Goal: Task Accomplishment & Management: Manage account settings

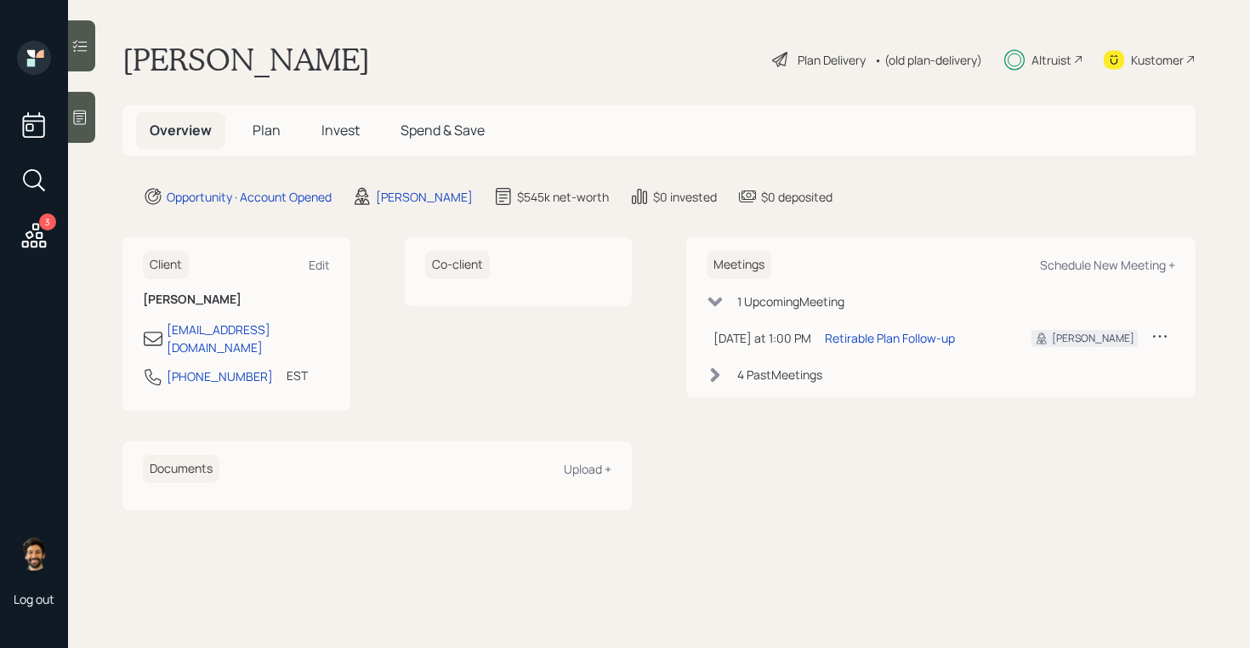
click at [356, 134] on span "Invest" at bounding box center [340, 130] width 38 height 19
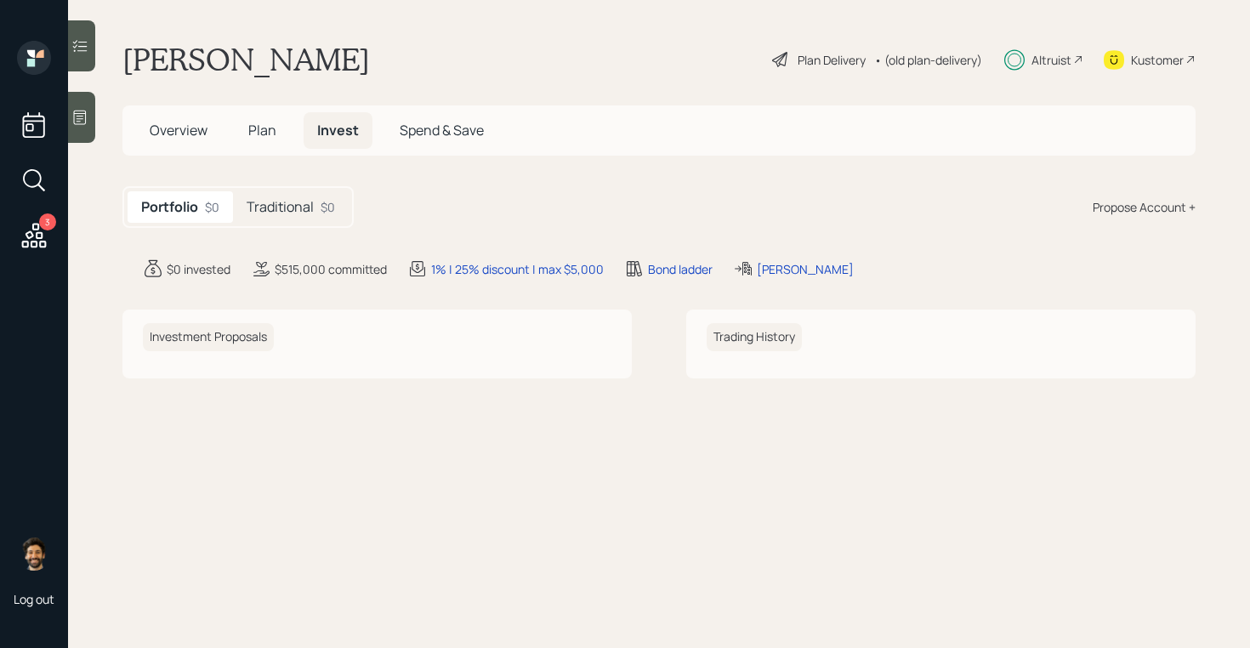
click at [280, 214] on h5 "Traditional" at bounding box center [280, 207] width 67 height 16
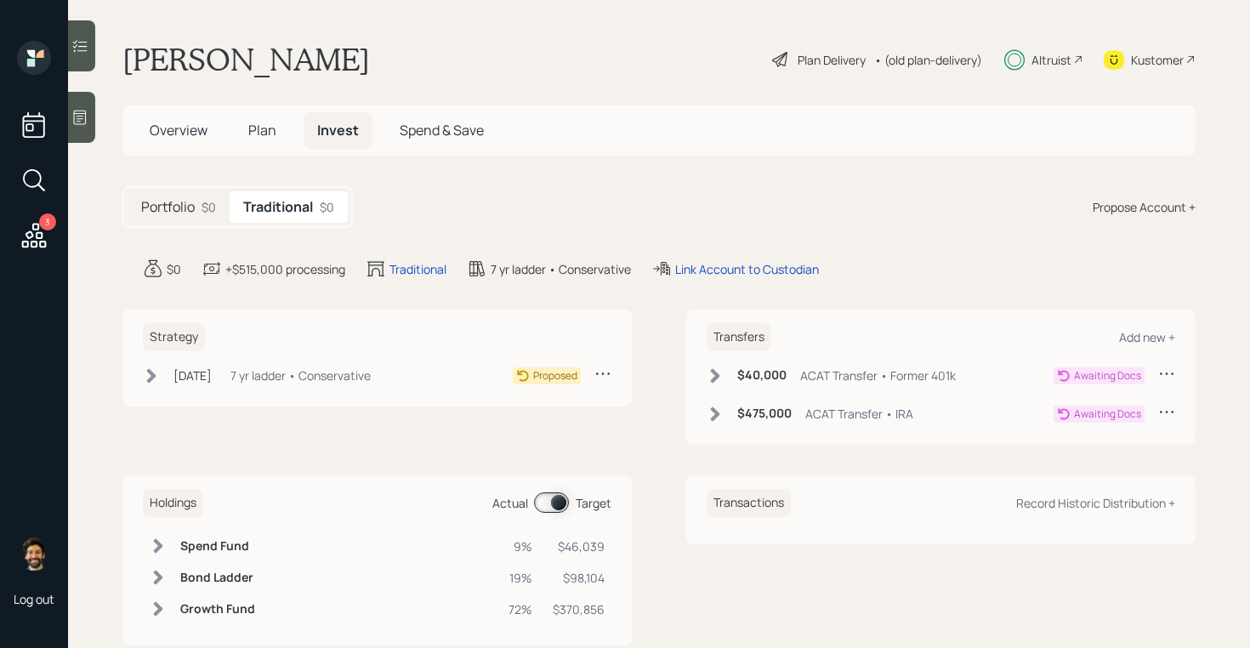
click at [1059, 61] on div "Altruist" at bounding box center [1051, 60] width 40 height 18
click at [258, 373] on div "7 yr ladder • Conservative" at bounding box center [300, 375] width 140 height 18
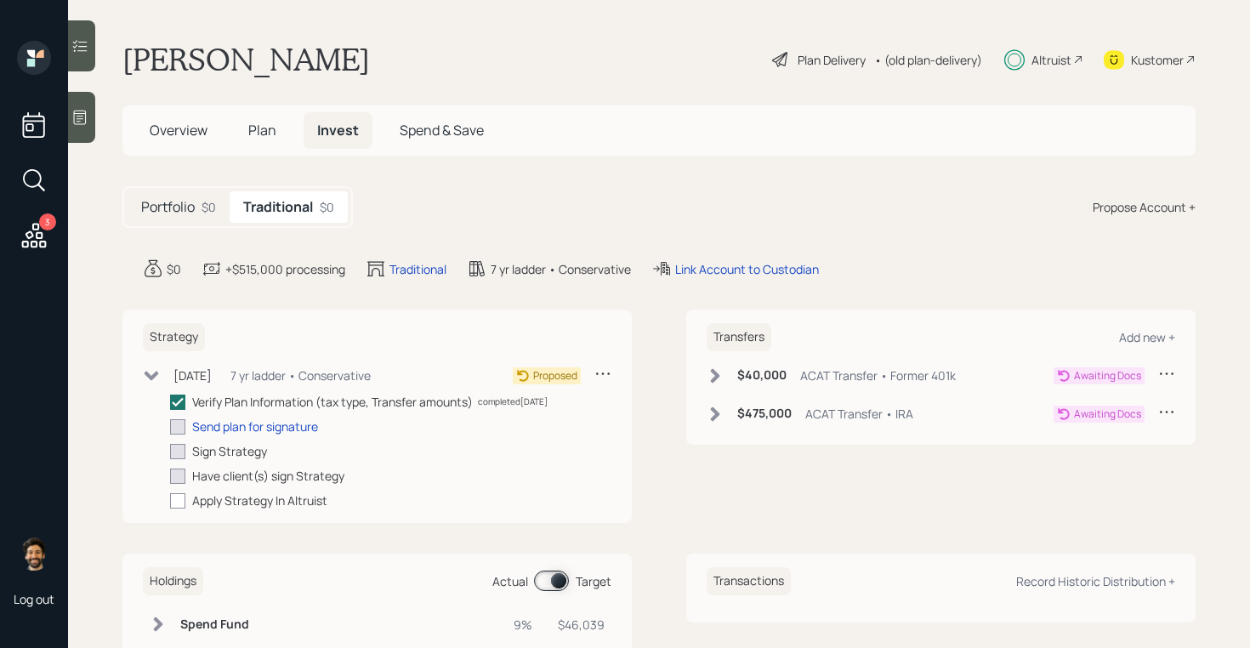
click at [258, 381] on div "7 yr ladder • Conservative" at bounding box center [300, 375] width 140 height 18
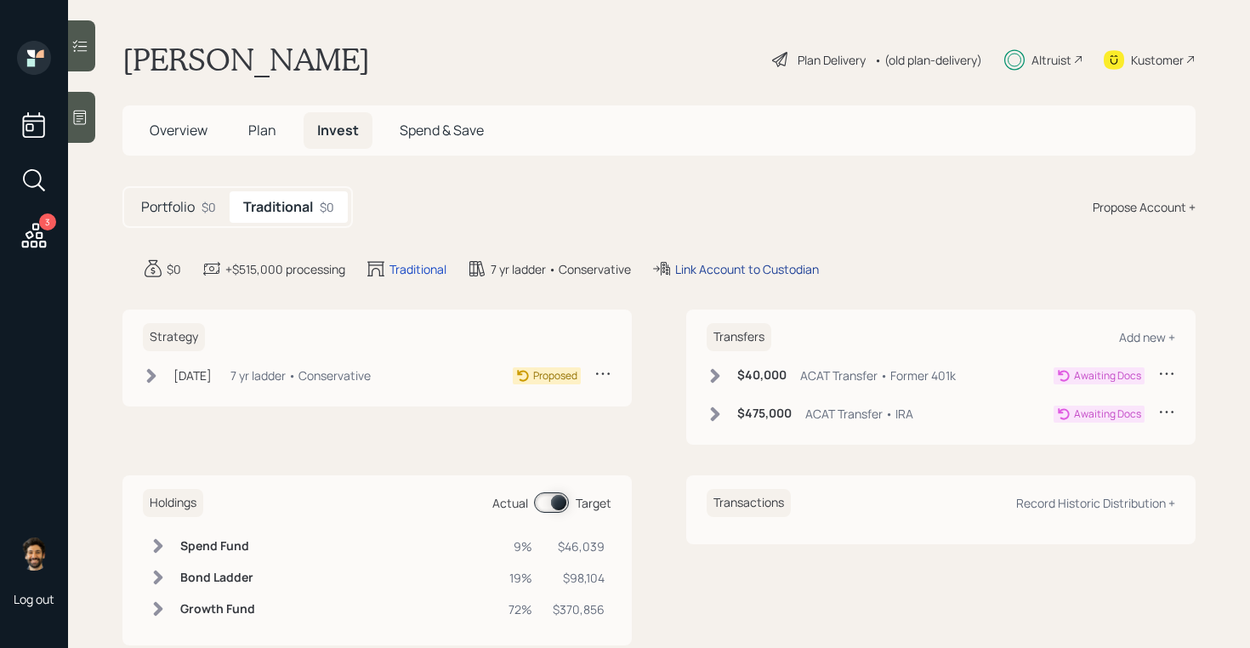
click at [740, 265] on div "Link Account to Custodian" at bounding box center [747, 269] width 144 height 18
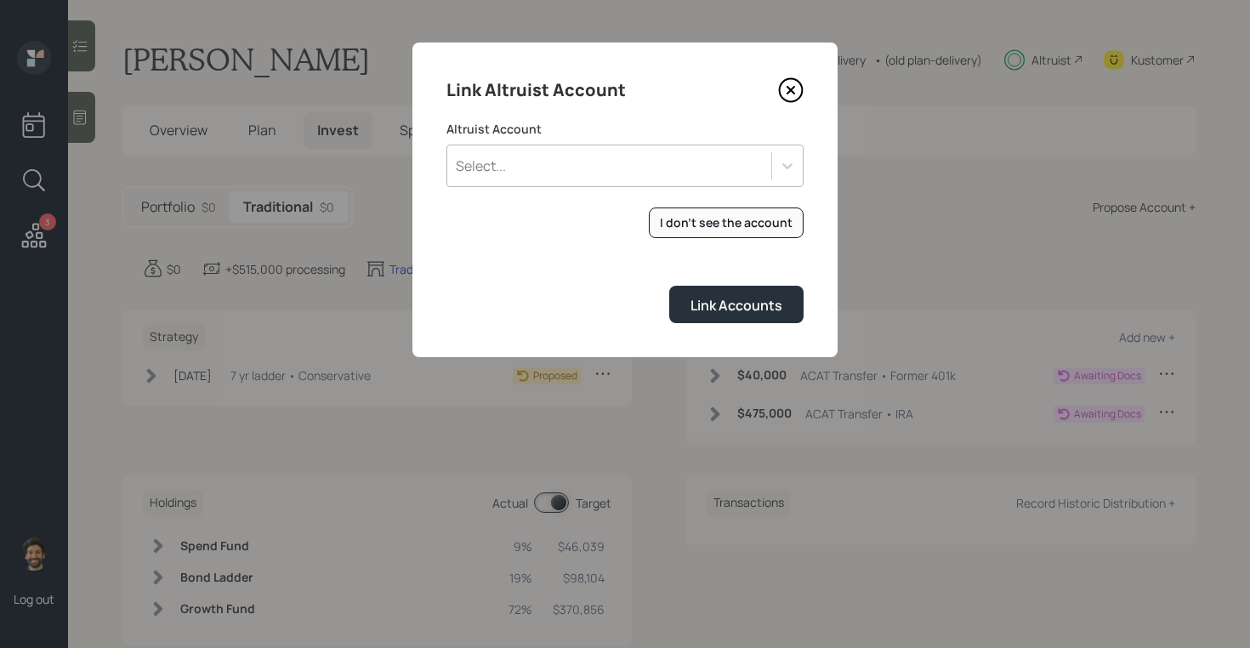
click at [566, 161] on div "Select..." at bounding box center [609, 165] width 324 height 29
click at [655, 109] on div "Link Altruist Account Altruist Account Select... I don't see the account Altrui…" at bounding box center [624, 200] width 425 height 315
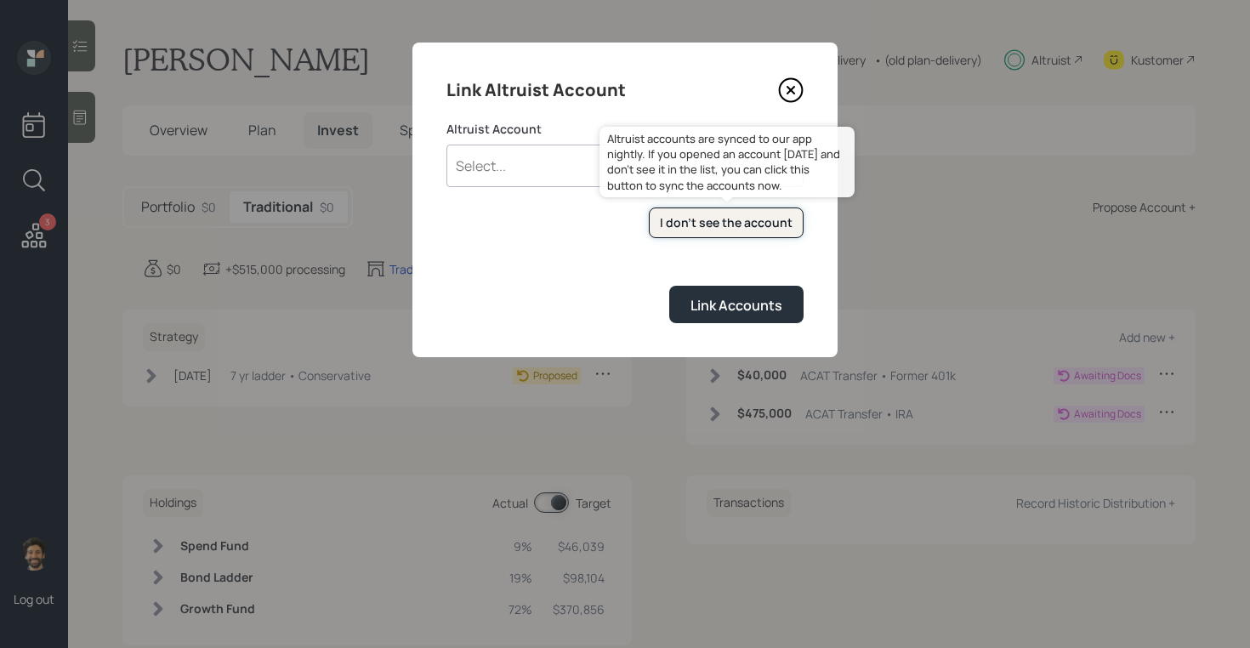
click at [688, 215] on div "I don't see the account" at bounding box center [726, 222] width 133 height 17
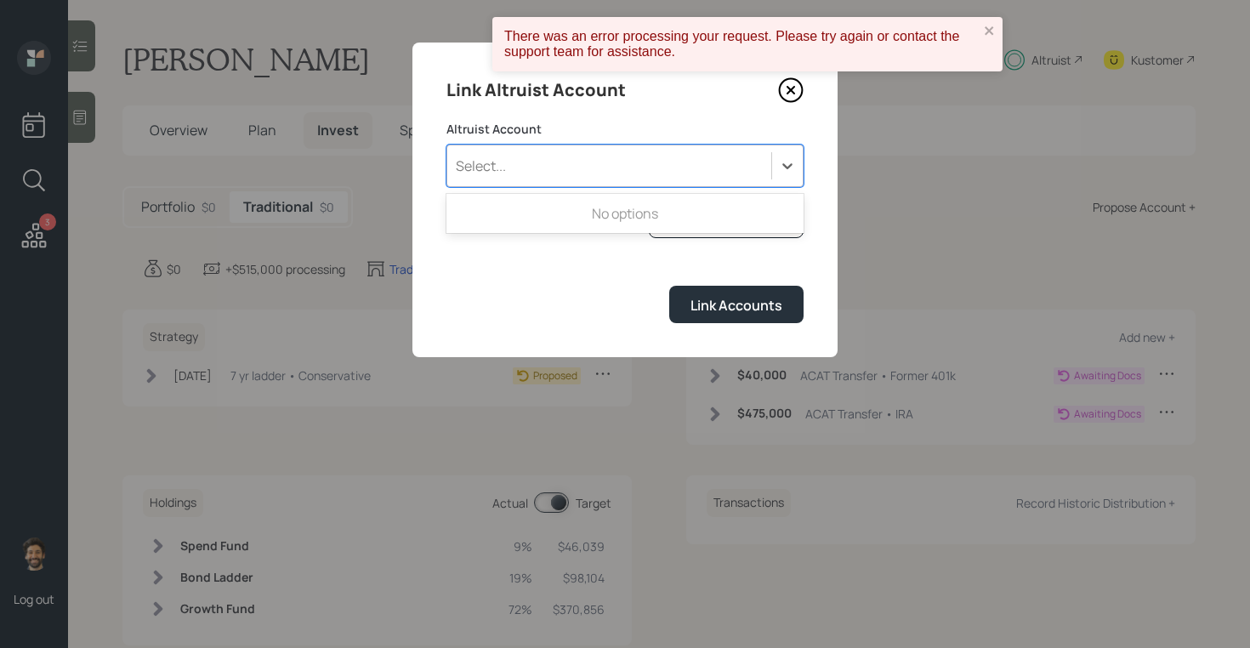
click at [511, 157] on div "Select..." at bounding box center [609, 165] width 324 height 29
click at [537, 157] on div "Select..." at bounding box center [609, 165] width 324 height 29
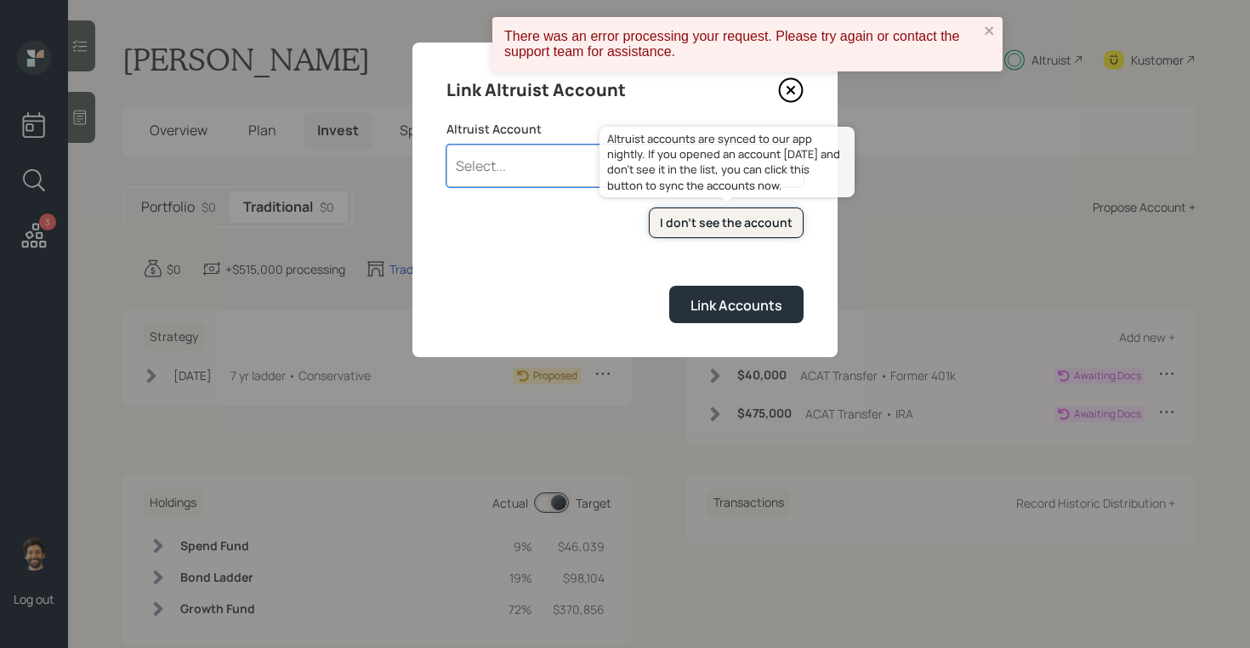
click at [691, 212] on button "I don't see the account" at bounding box center [726, 222] width 155 height 31
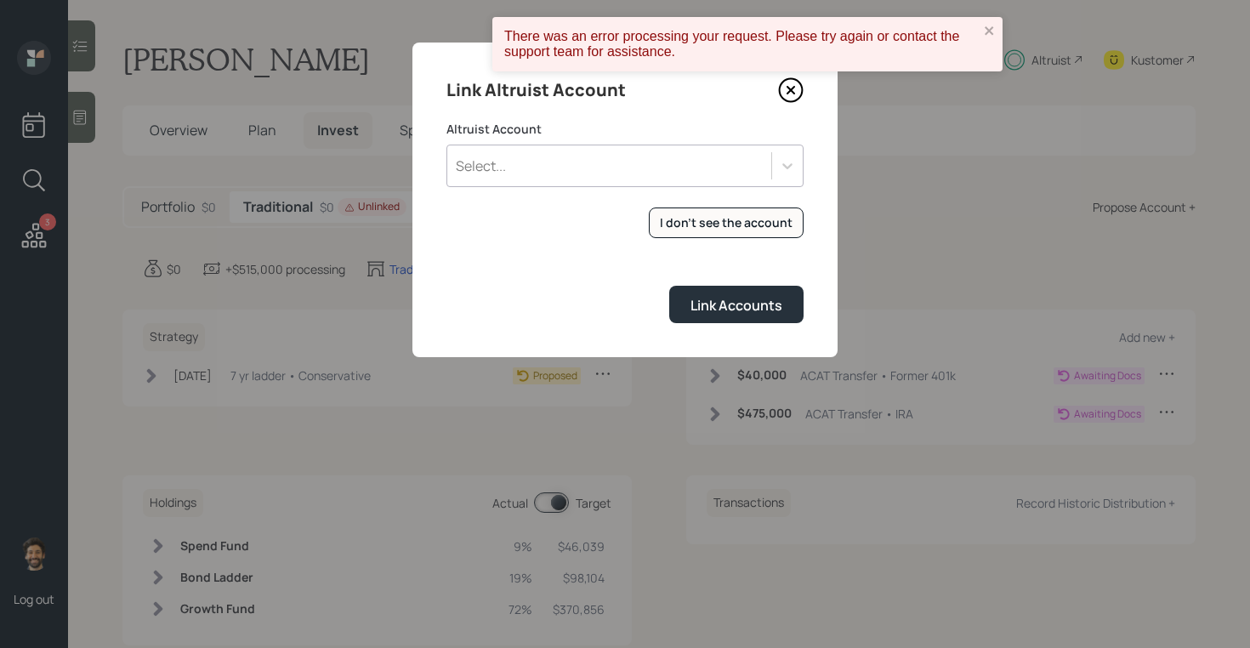
click at [576, 173] on div "Select..." at bounding box center [609, 165] width 324 height 29
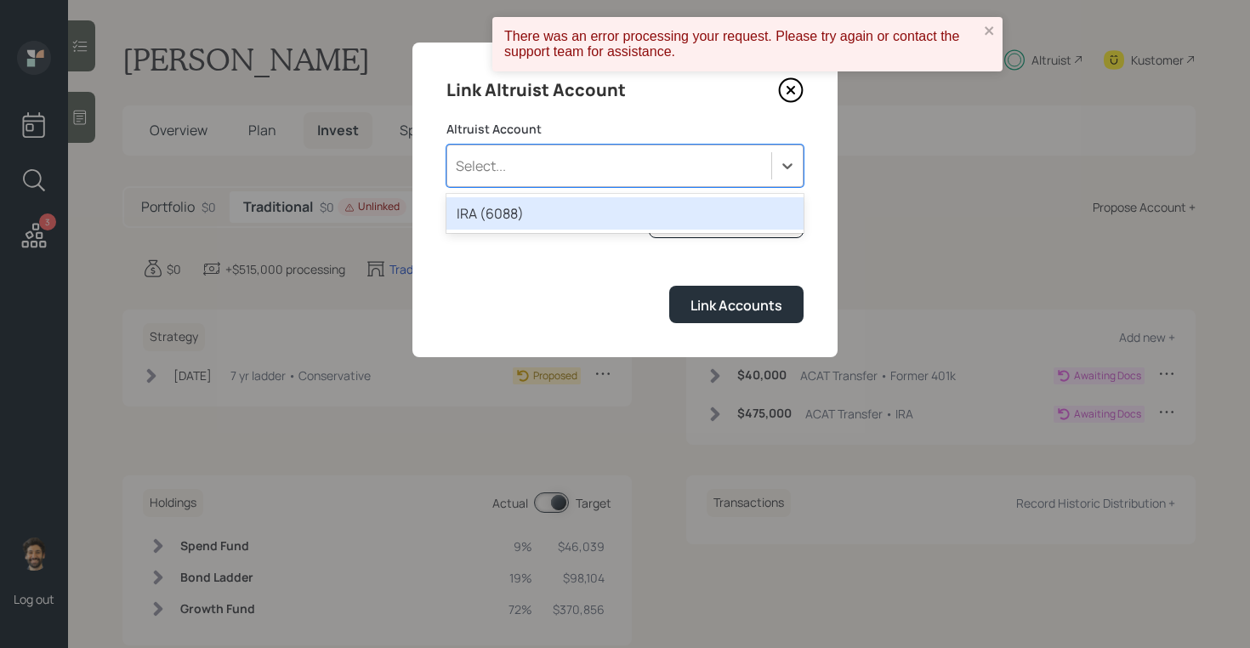
click at [495, 213] on div "IRA (6088)" at bounding box center [624, 213] width 357 height 32
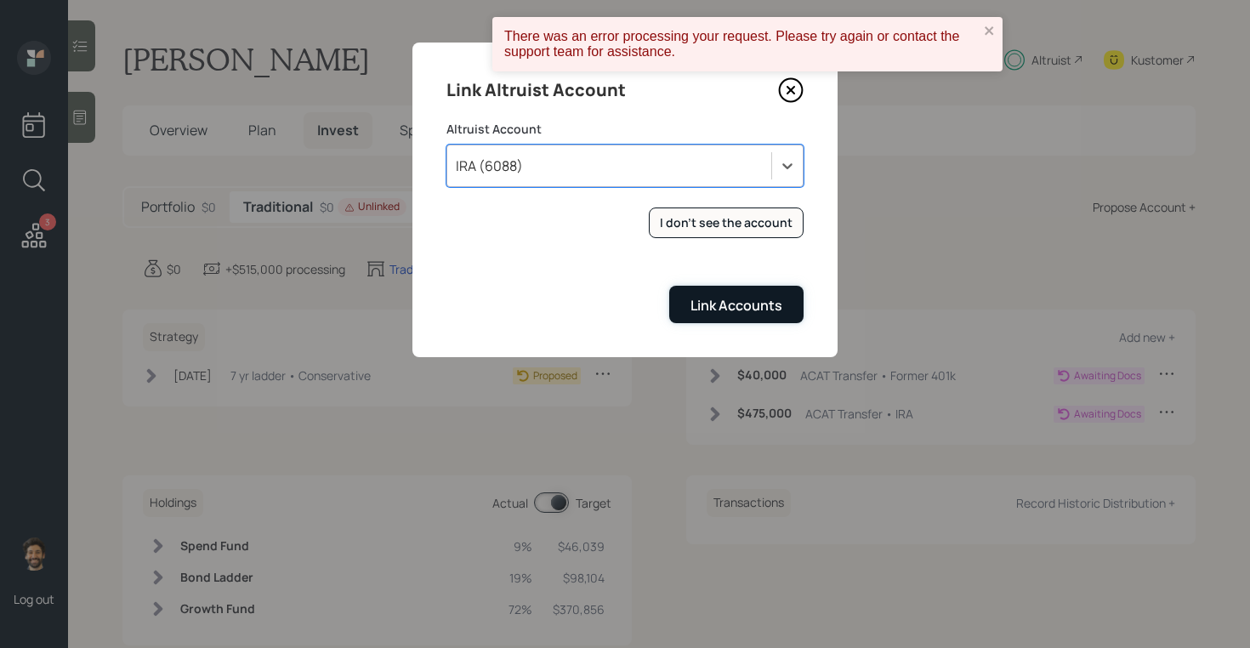
click at [711, 313] on div "Link Accounts" at bounding box center [736, 305] width 92 height 19
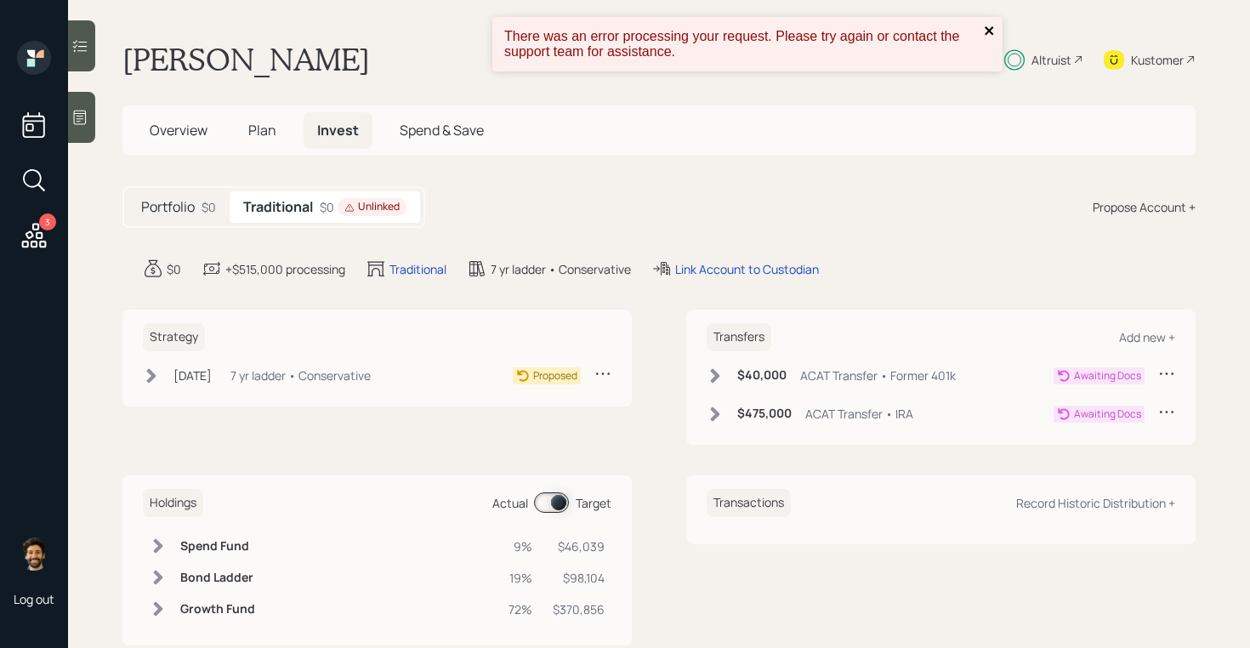
click at [984, 32] on icon "close" at bounding box center [990, 31] width 12 height 14
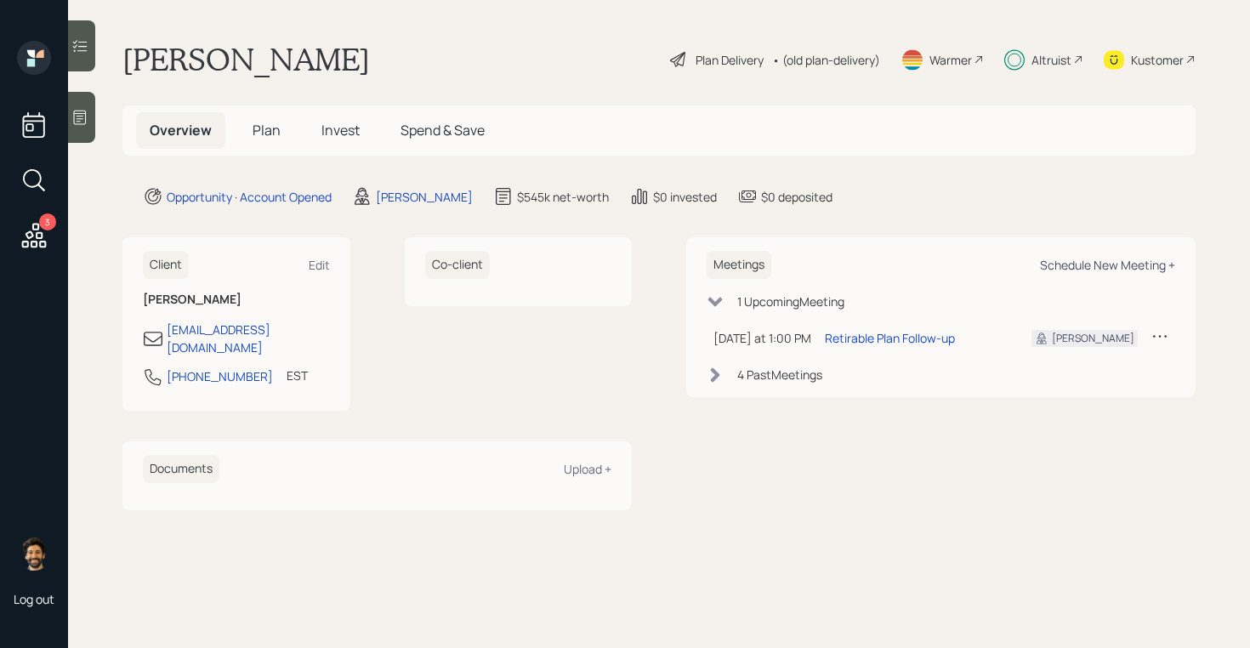
click at [1061, 260] on div "Schedule New Meeting +" at bounding box center [1107, 265] width 135 height 16
select select "f14b762f-c7c2-4b89-9227-8fa891345eea"
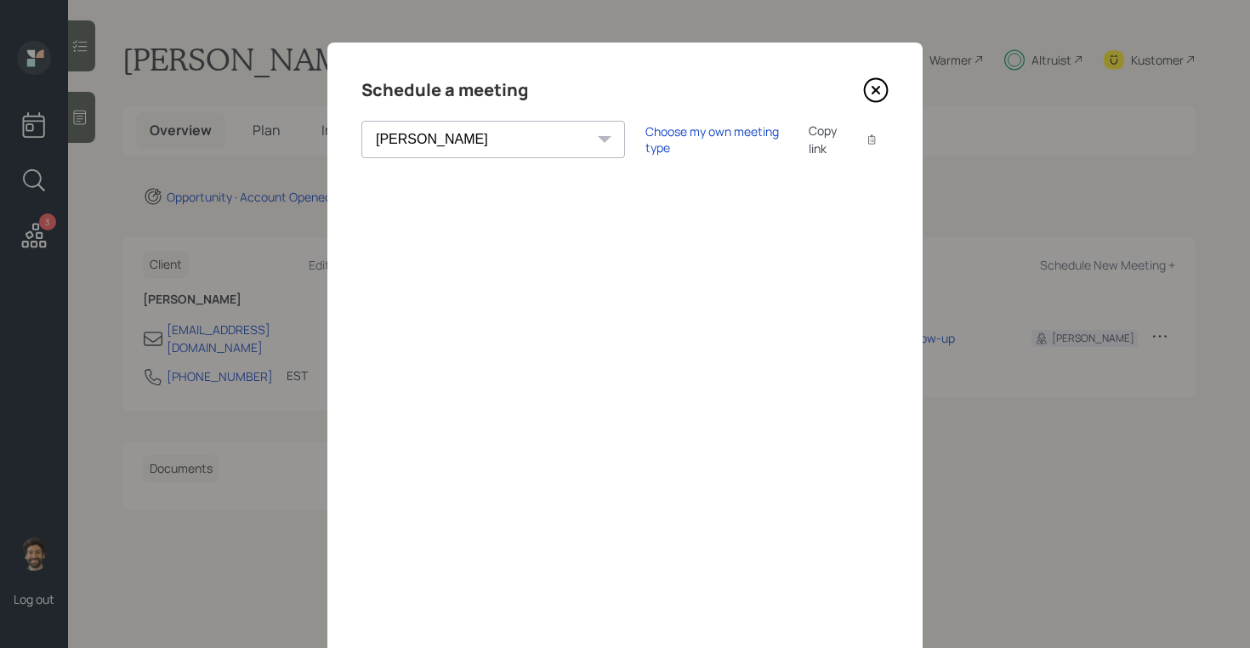
click at [872, 83] on icon at bounding box center [876, 90] width 26 height 26
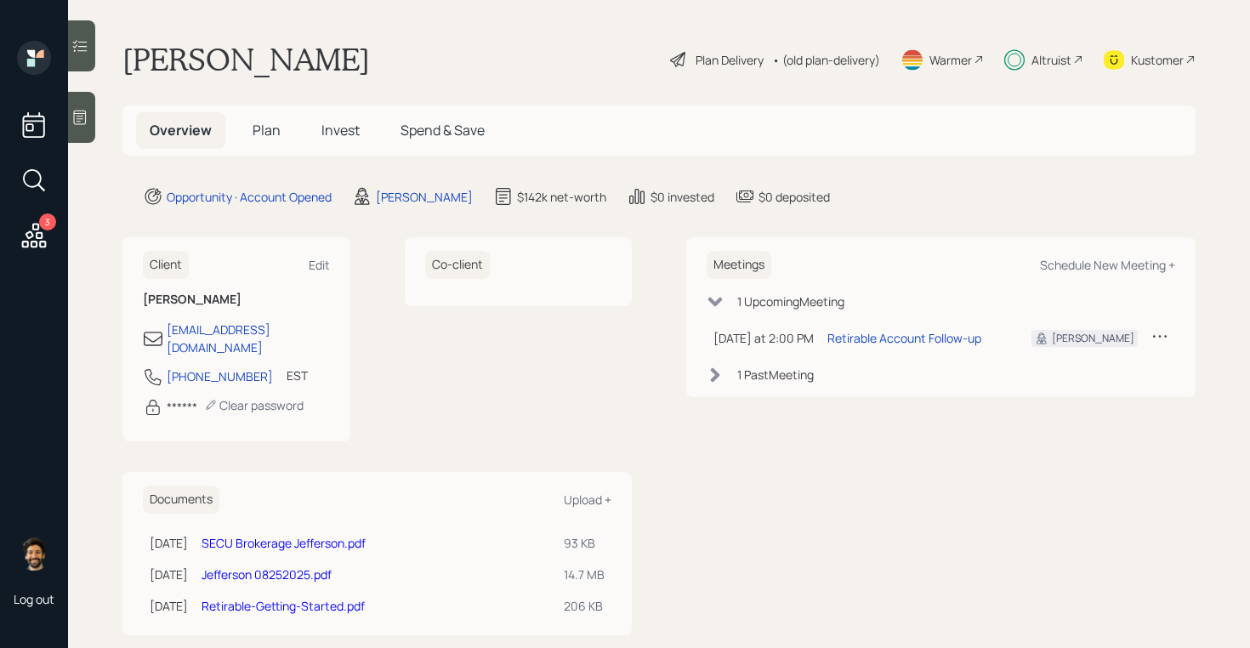
click at [275, 566] on link "Jefferson 08252025.pdf" at bounding box center [266, 574] width 130 height 16
